Goal: Complete application form

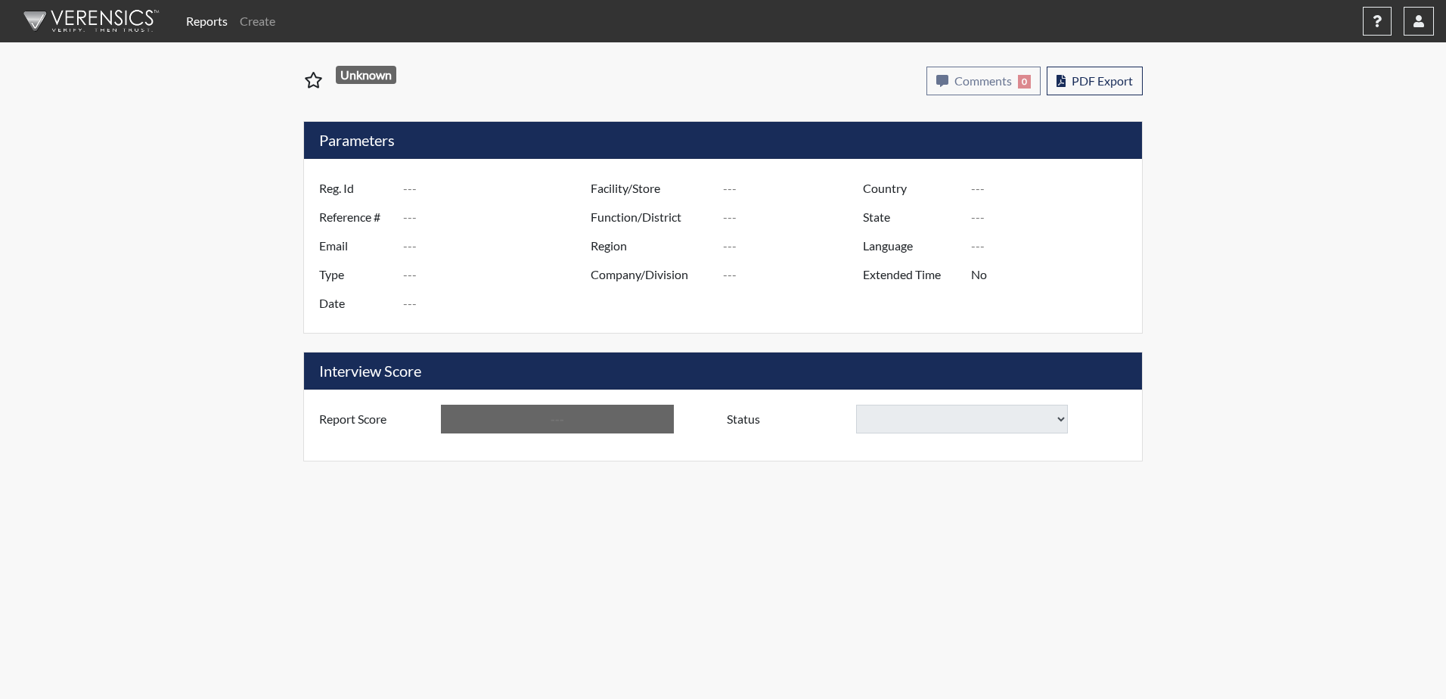
type input "[PERSON_NAME] 4876"
type input "50418"
type input "[EMAIL_ADDRESS][DOMAIN_NAME]"
type input "Corrections Pre-Employment"
type input "[DATE]"
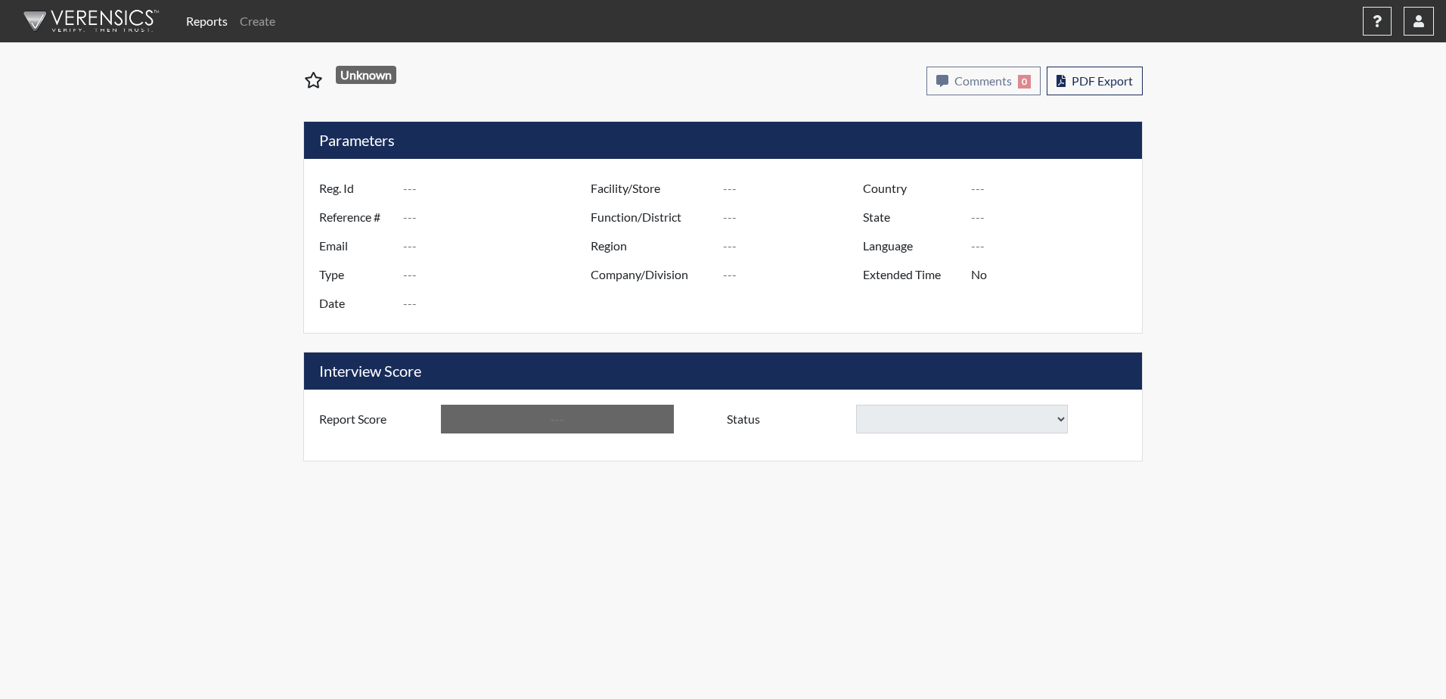
type input "Division of Security"
type input "[GEOGRAPHIC_DATA]"
type input "[US_STATE]"
type input "English"
type input "Yes"
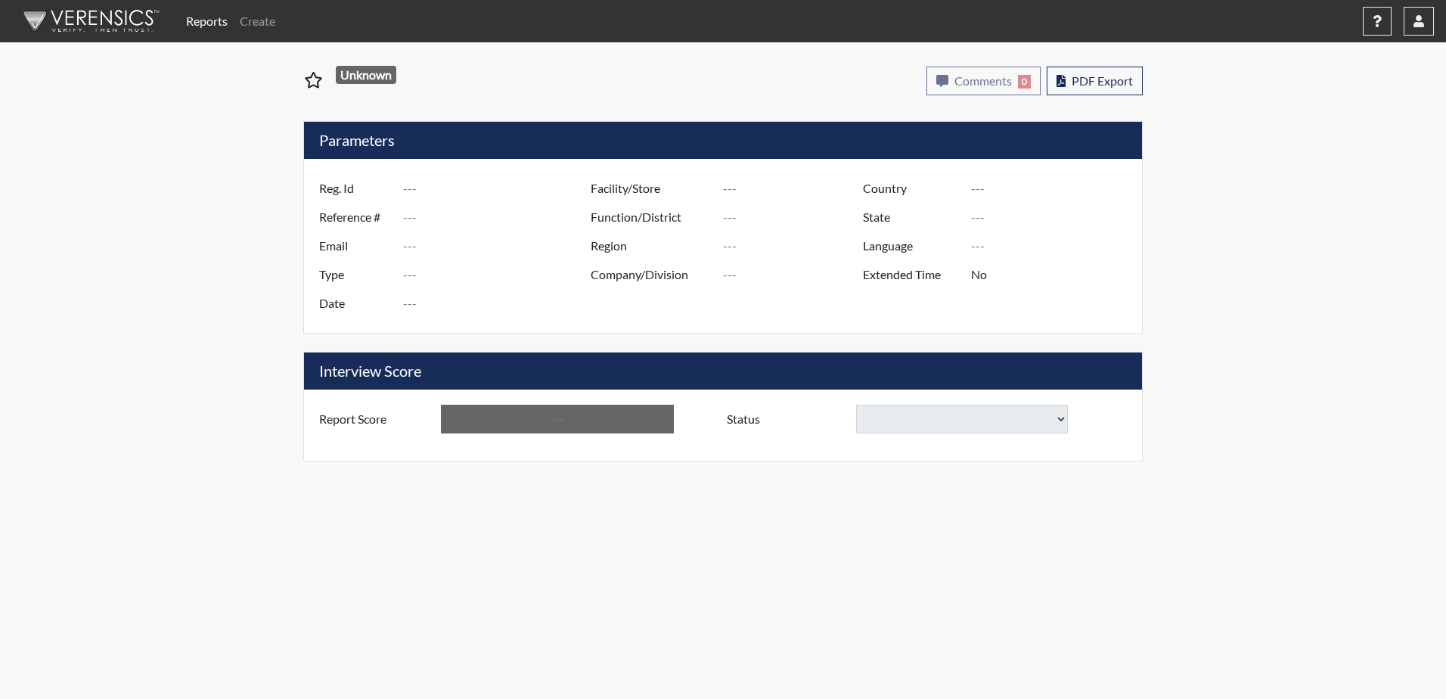
type input "Above Conditions"
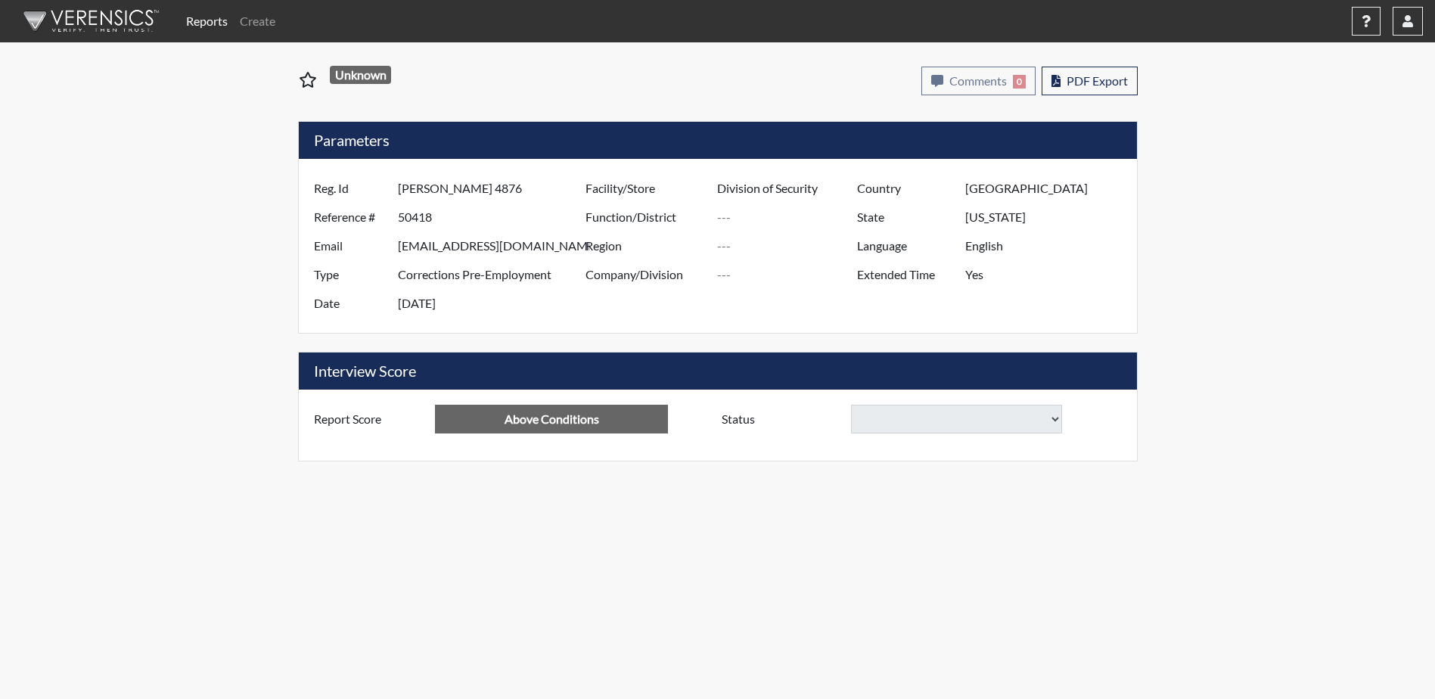
select select
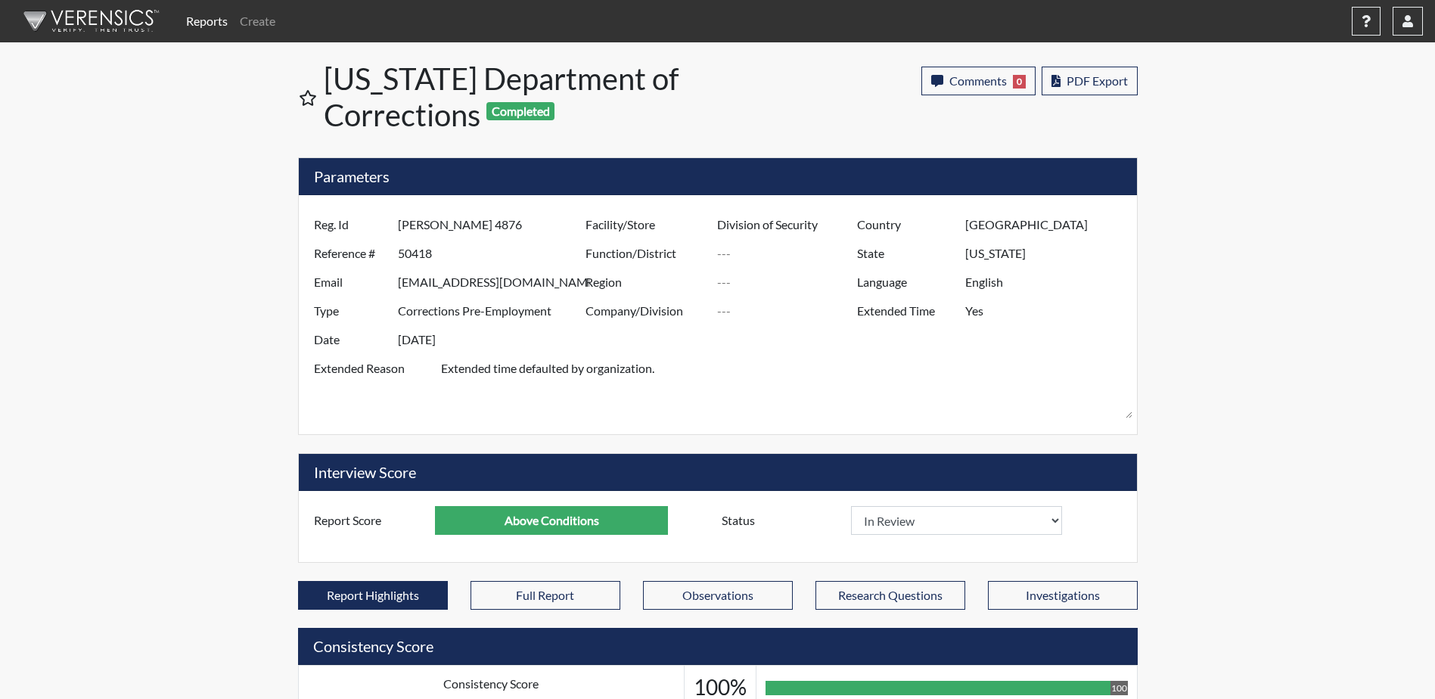
scroll to position [251, 629]
